Goal: Information Seeking & Learning: Learn about a topic

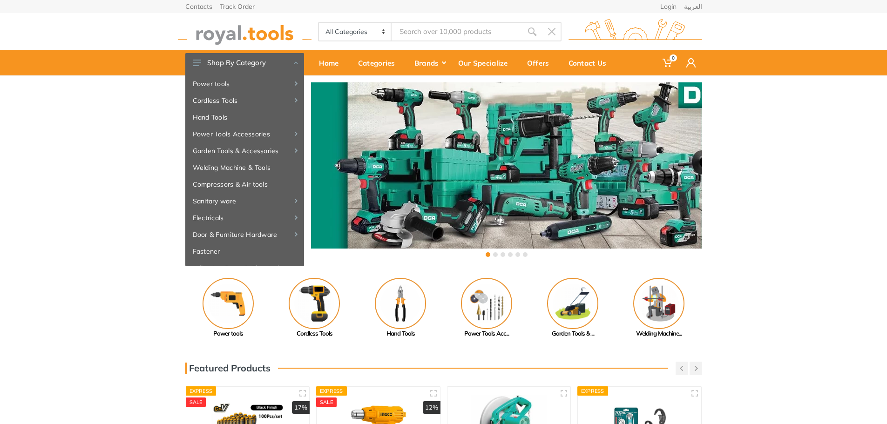
click at [408, 31] on input "Site search" at bounding box center [457, 32] width 130 height 20
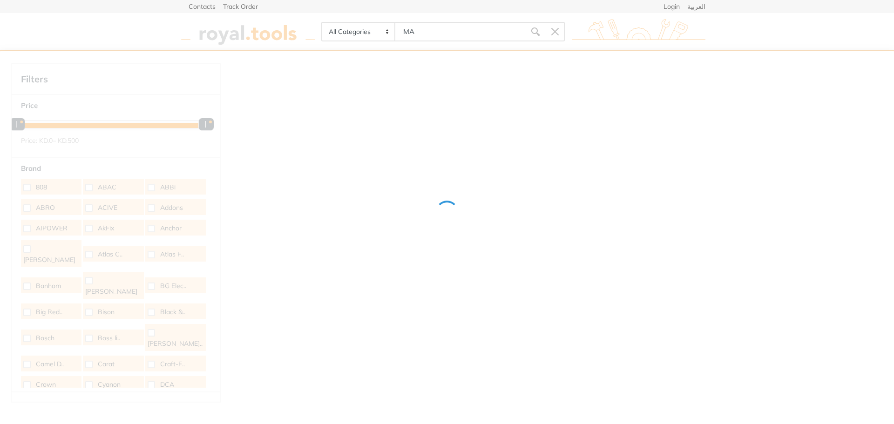
type input "M"
type input "B"
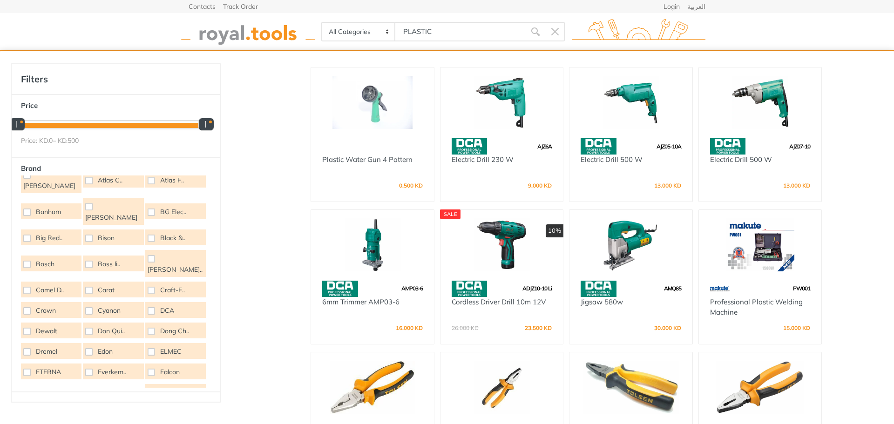
scroll to position [93, 0]
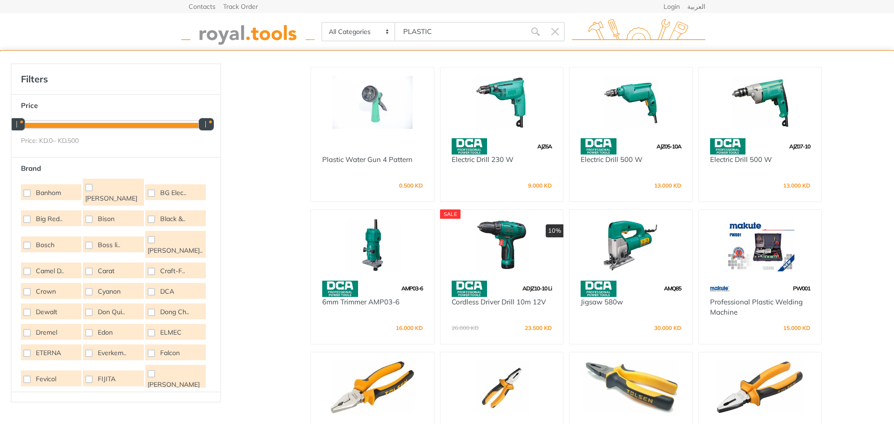
type input "PLASTIC"
click at [149, 370] on span at bounding box center [151, 373] width 7 height 7
click at [0, 0] on input "[PERSON_NAME]" at bounding box center [0, 0] width 0 height 0
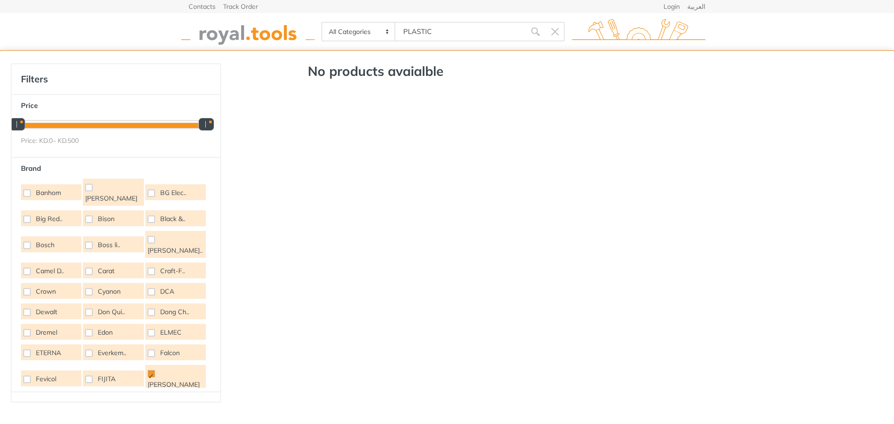
click at [148, 370] on span at bounding box center [151, 373] width 7 height 7
click at [0, 0] on input "[PERSON_NAME]" at bounding box center [0, 0] width 0 height 0
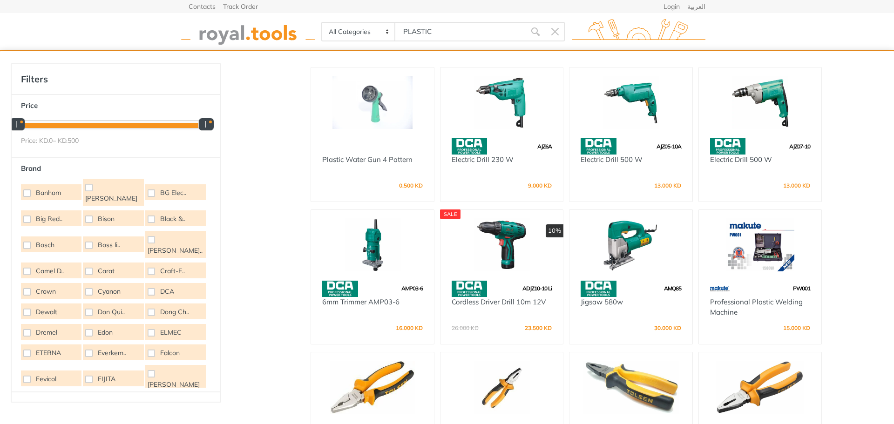
click at [148, 422] on span at bounding box center [151, 425] width 7 height 7
click at [0, 0] on input "Grohe" at bounding box center [0, 0] width 0 height 0
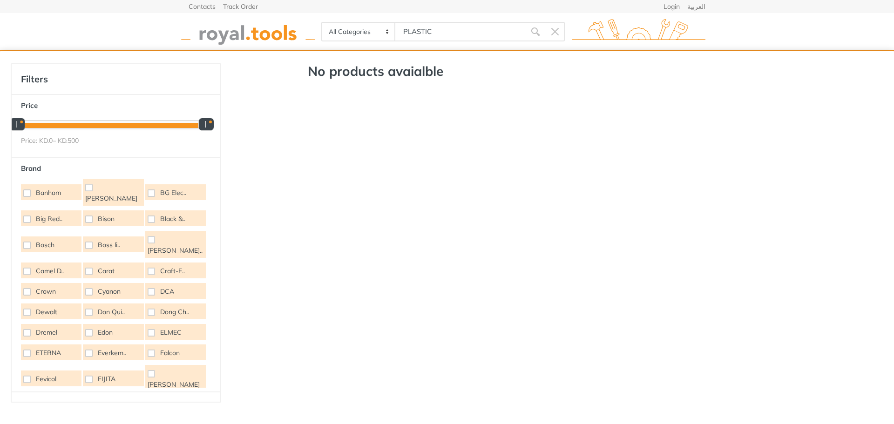
click at [148, 422] on span at bounding box center [151, 425] width 7 height 7
click at [0, 0] on input "Grohe" at bounding box center [0, 0] width 0 height 0
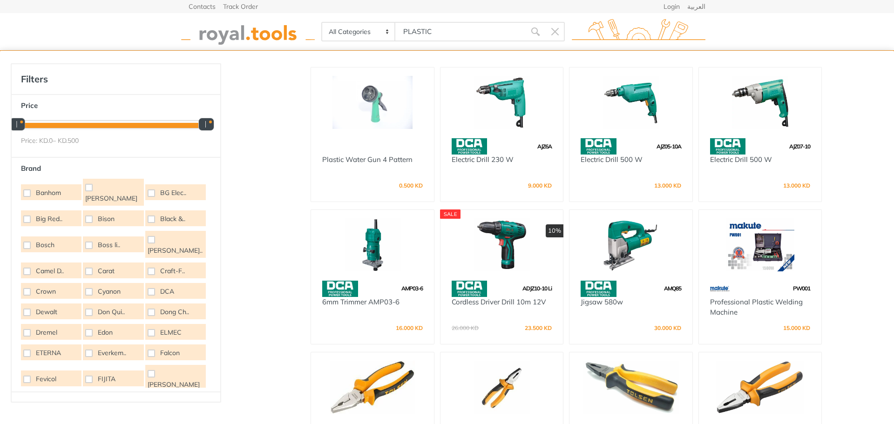
click at [30, 422] on span at bounding box center [26, 425] width 7 height 7
click at [0, 0] on input "Golden .." at bounding box center [0, 0] width 0 height 0
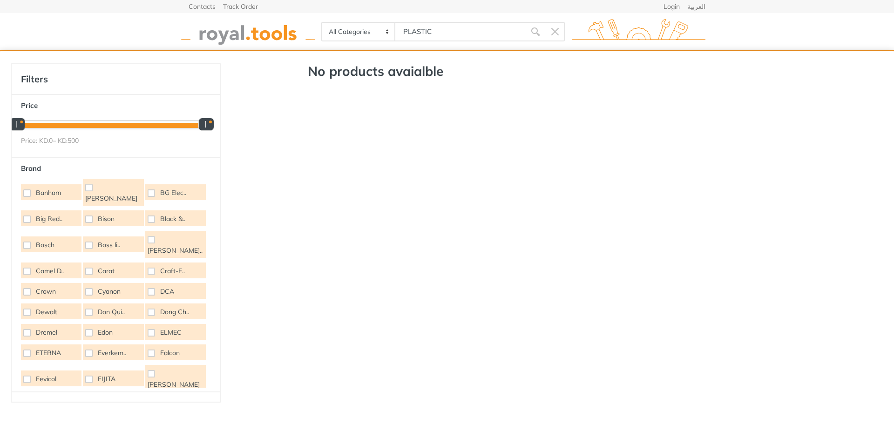
click at [30, 422] on span at bounding box center [26, 425] width 7 height 7
click at [0, 0] on input "Golden .." at bounding box center [0, 0] width 0 height 0
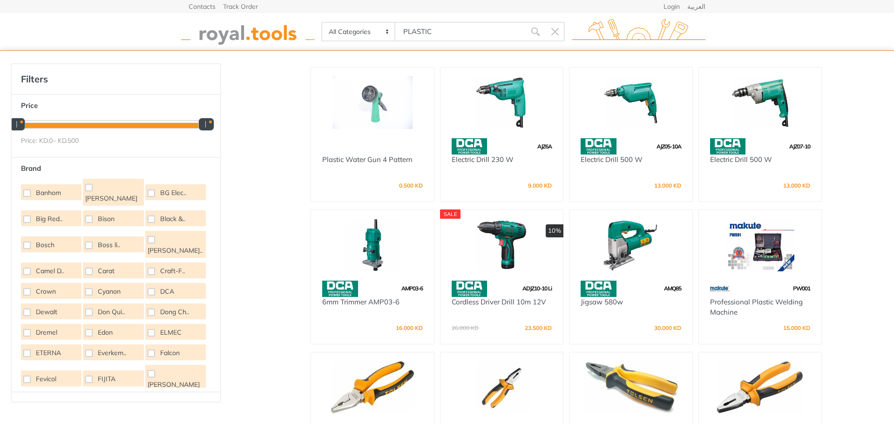
click at [29, 309] on span at bounding box center [26, 312] width 7 height 7
click at [0, 0] on input "Dewalt" at bounding box center [0, 0] width 0 height 0
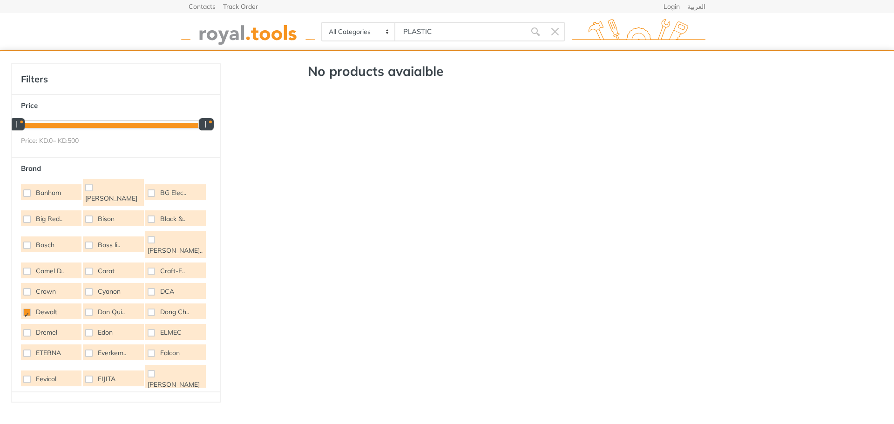
click at [29, 309] on span at bounding box center [26, 312] width 7 height 7
click at [0, 0] on input "Dewalt" at bounding box center [0, 0] width 0 height 0
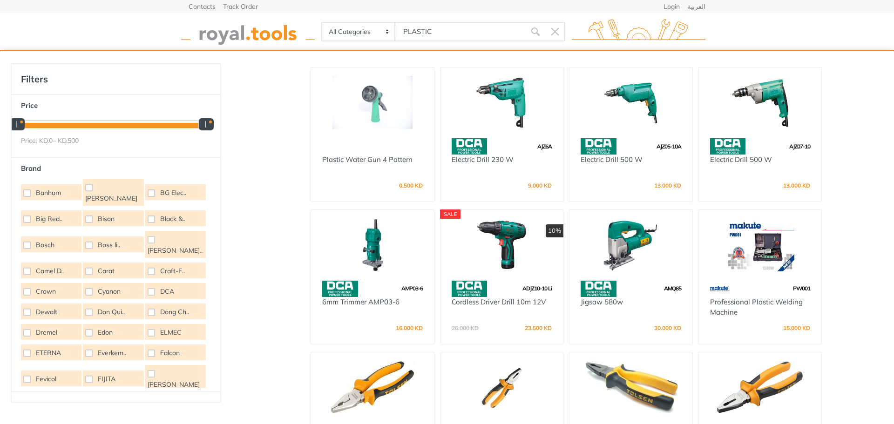
click at [87, 216] on span at bounding box center [88, 219] width 7 height 7
click at [0, 0] on input "Bison" at bounding box center [0, 0] width 0 height 0
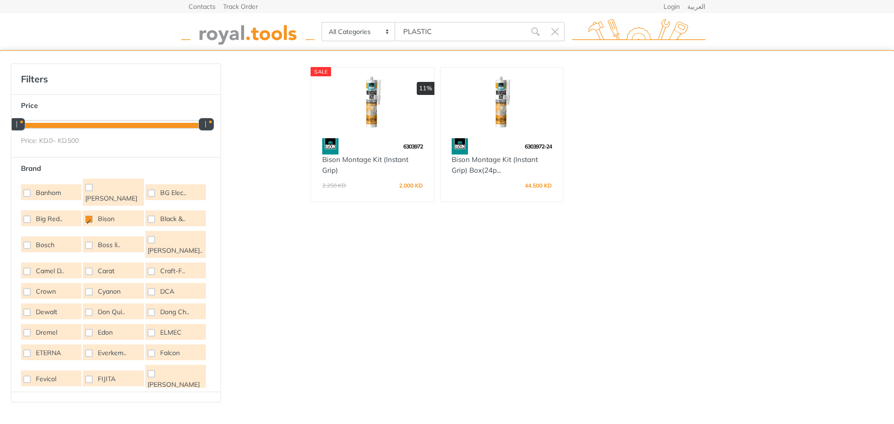
click at [87, 216] on span at bounding box center [88, 219] width 7 height 7
click at [0, 0] on input "Bison" at bounding box center [0, 0] width 0 height 0
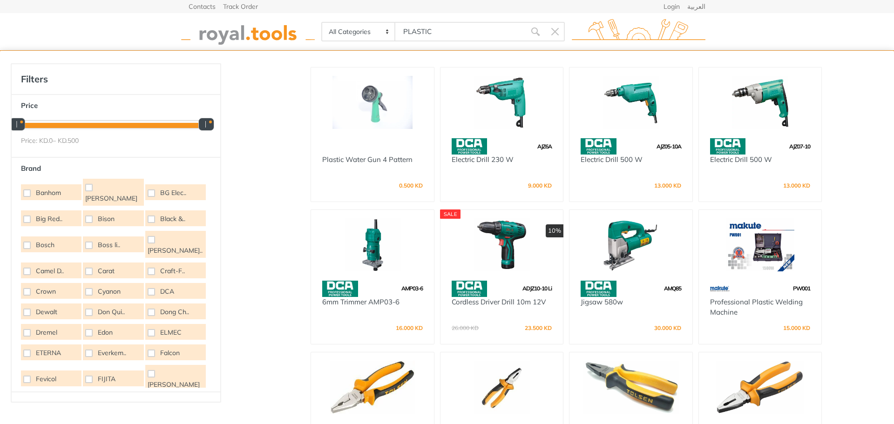
scroll to position [47, 0]
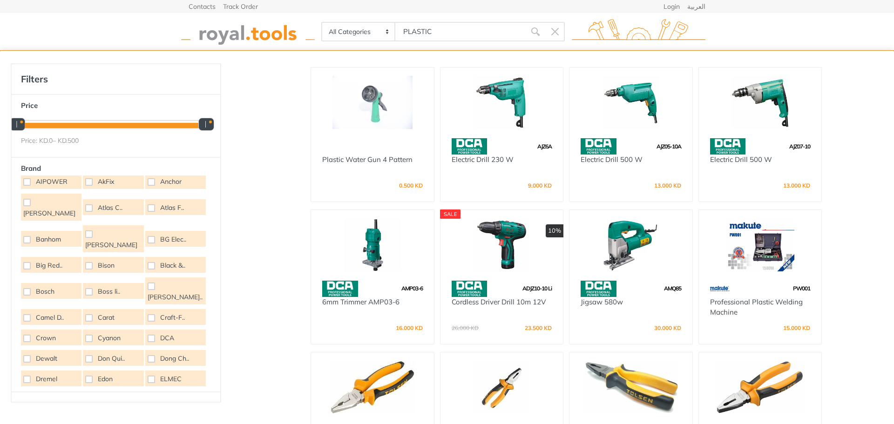
click at [148, 262] on span at bounding box center [151, 265] width 7 height 7
click at [0, 0] on input "Black &.." at bounding box center [0, 0] width 0 height 0
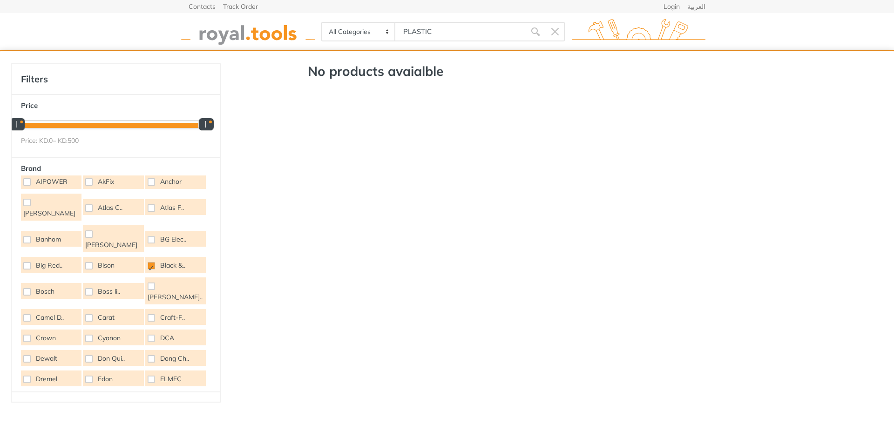
click at [148, 262] on span at bounding box center [151, 265] width 7 height 7
click at [0, 0] on input "Black &.." at bounding box center [0, 0] width 0 height 0
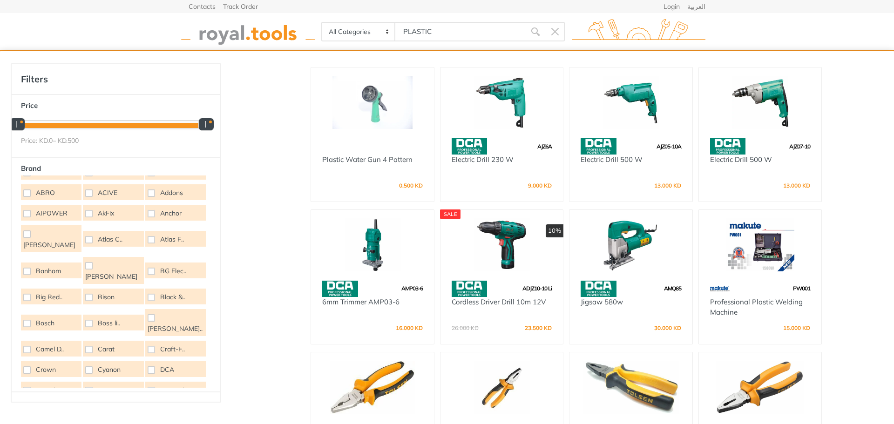
scroll to position [0, 0]
